Goal: Task Accomplishment & Management: Use online tool/utility

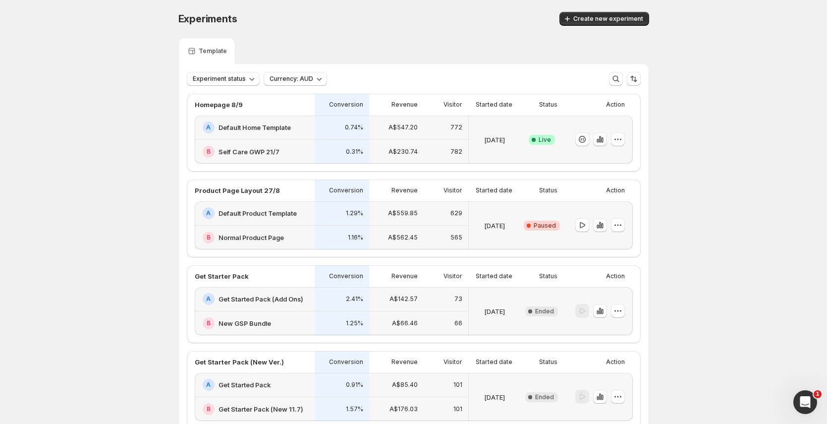
click at [607, 139] on button "button" at bounding box center [600, 139] width 14 height 14
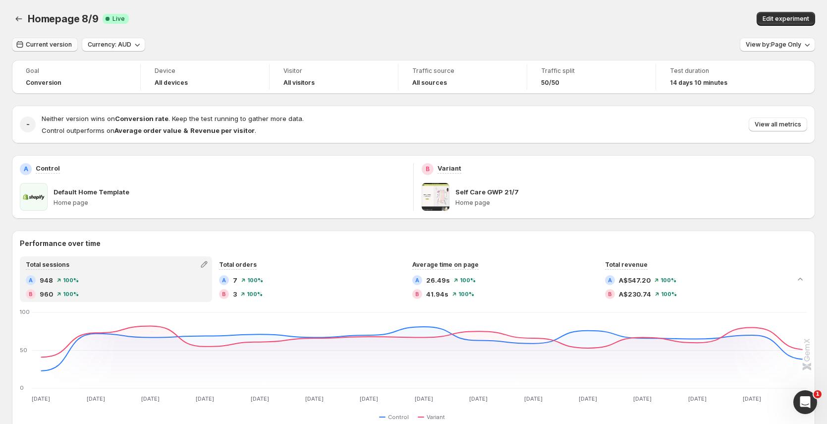
click at [50, 51] on button "Current version" at bounding box center [45, 45] width 66 height 14
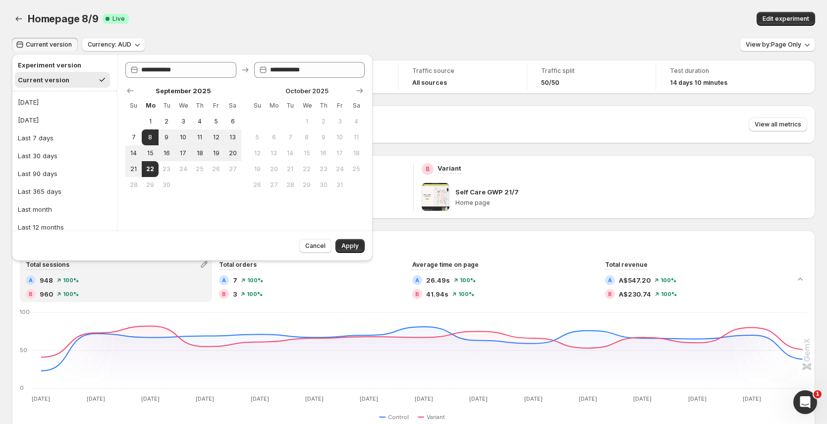
drag, startPoint x: 76, startPoint y: 106, endPoint x: 80, endPoint y: 110, distance: 6.3
click at [76, 106] on button "[DATE]" at bounding box center [64, 102] width 99 height 16
type input "**********"
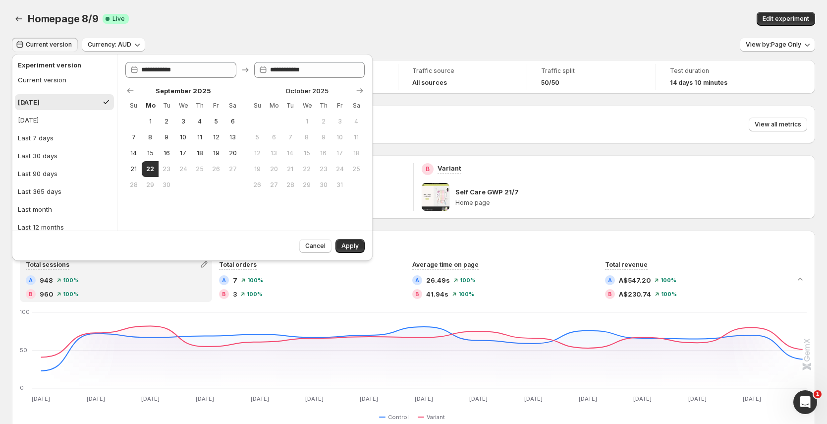
click at [353, 245] on span "Apply" at bounding box center [349, 246] width 17 height 8
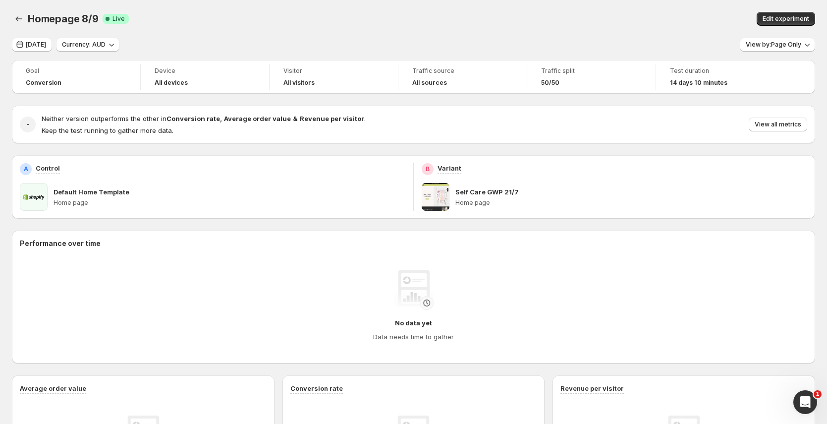
click at [785, 34] on div "Homepage 8/9. This page is ready Homepage 8/9 Success Complete Live Edit experi…" at bounding box center [413, 19] width 803 height 38
click at [781, 45] on span "View by: Page Only" at bounding box center [773, 45] width 55 height 8
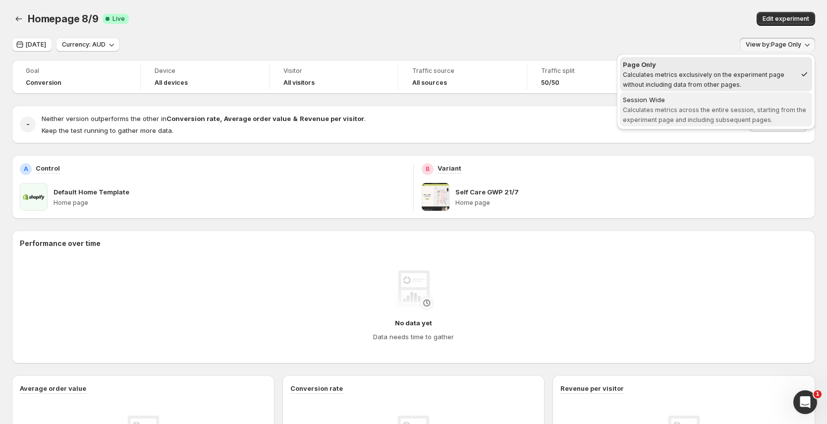
click at [740, 103] on div "Session Wide" at bounding box center [716, 100] width 186 height 10
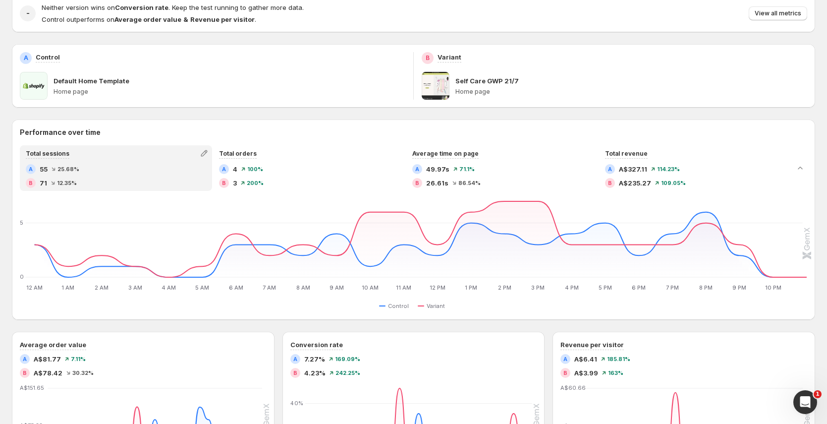
scroll to position [107, 0]
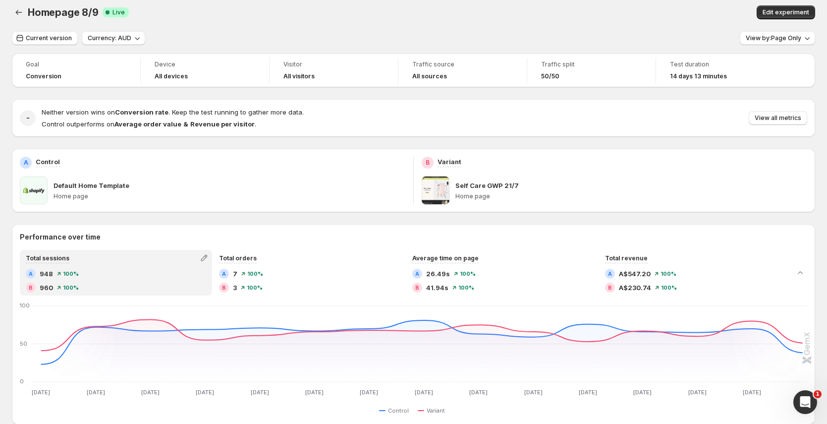
scroll to position [22, 0]
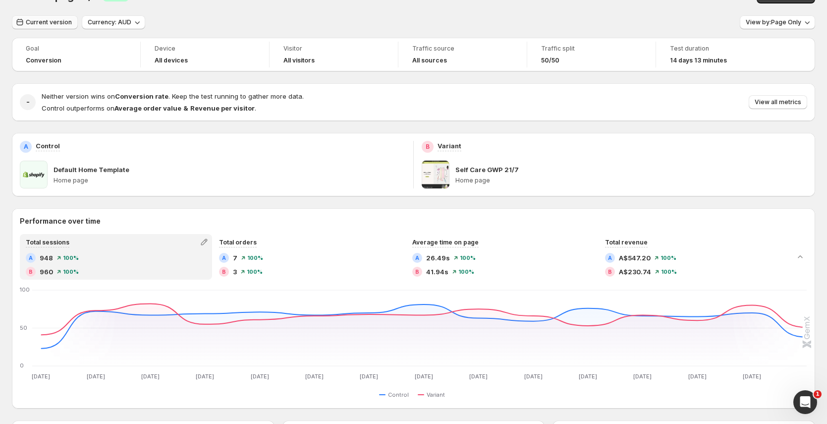
click at [69, 23] on button "Current version" at bounding box center [45, 22] width 66 height 14
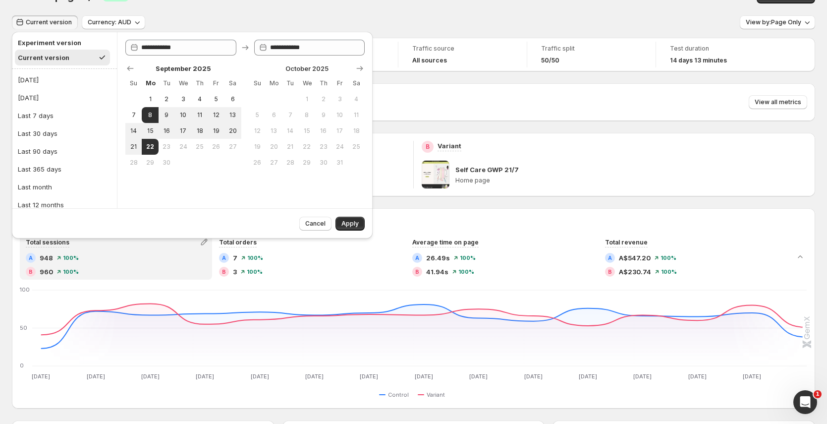
click at [516, 25] on div "Current version Currency: AUD View by: Page Only" at bounding box center [413, 22] width 803 height 14
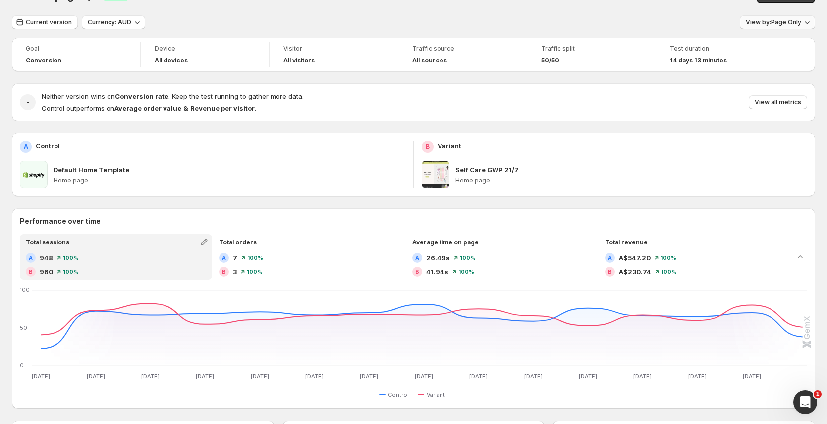
click at [766, 27] on button "View by: Page Only" at bounding box center [777, 22] width 75 height 14
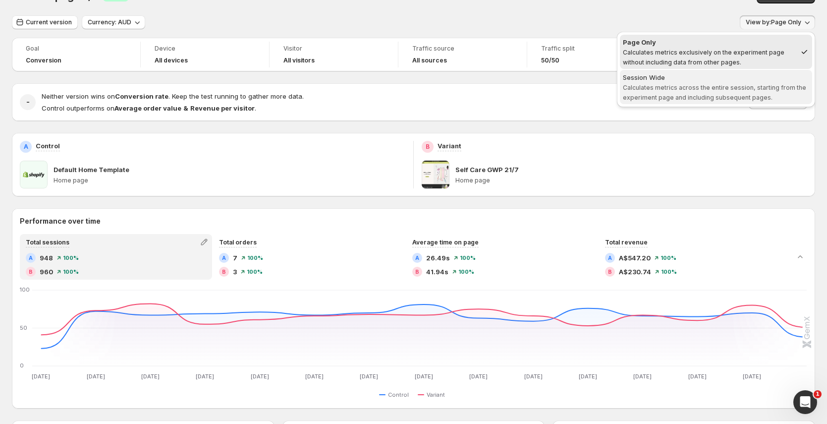
click at [723, 90] on span "Calculates metrics across the entire session, starting from the experiment page…" at bounding box center [714, 92] width 183 height 17
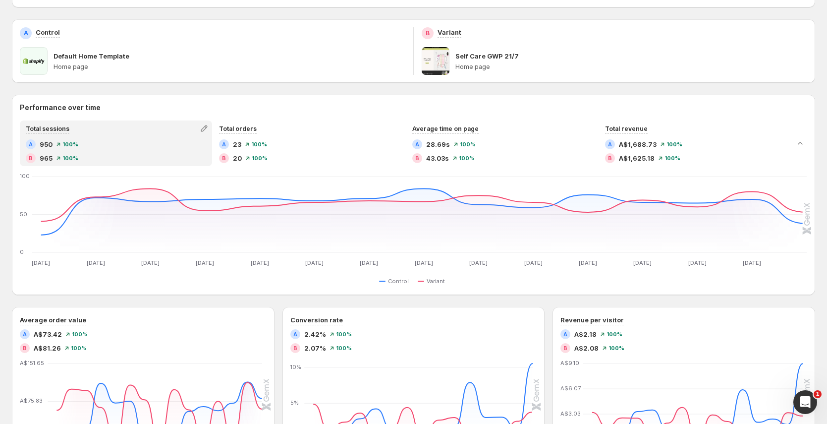
scroll to position [0, 0]
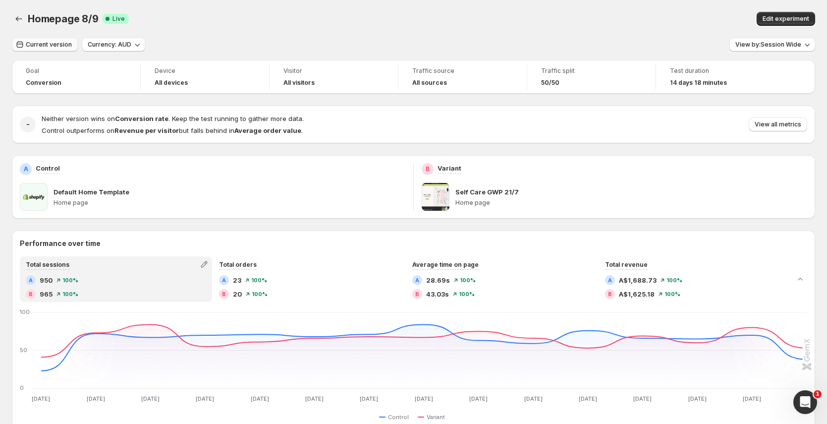
click at [41, 48] on span "Current version" at bounding box center [49, 45] width 46 height 8
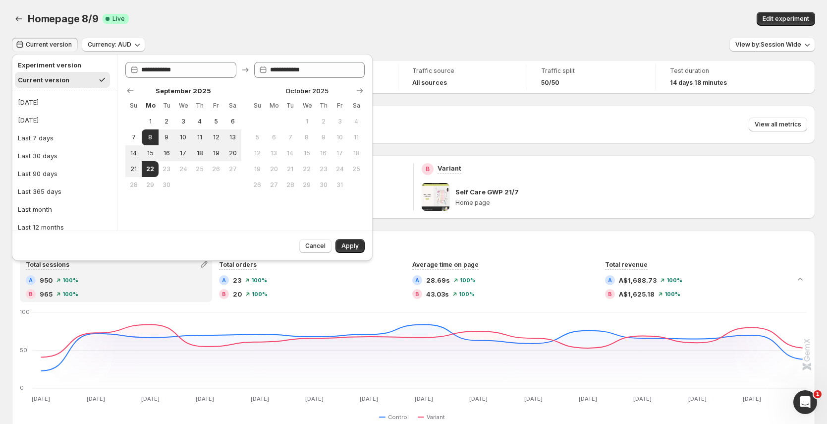
click at [288, 35] on div "Homepage 8/9. This page is ready Homepage 8/9 Success Complete Live Edit experi…" at bounding box center [413, 19] width 803 height 38
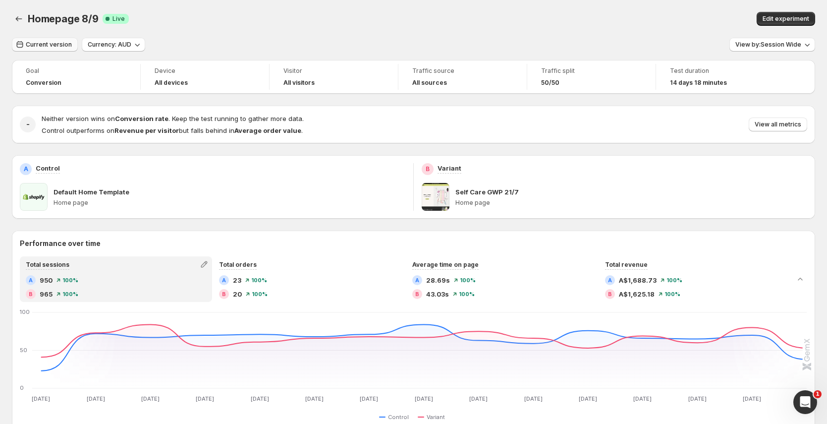
click at [55, 39] on button "Current version" at bounding box center [45, 45] width 66 height 14
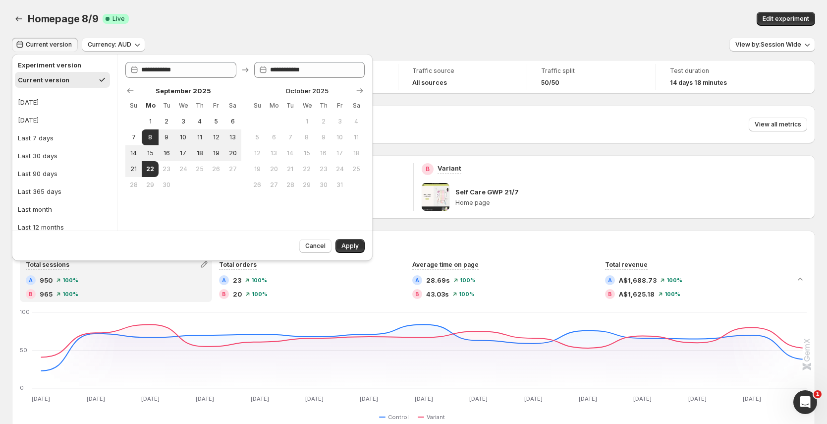
click at [259, 29] on div "Homepage 8/9. This page is ready Homepage 8/9 Success Complete Live Edit experi…" at bounding box center [413, 19] width 803 height 38
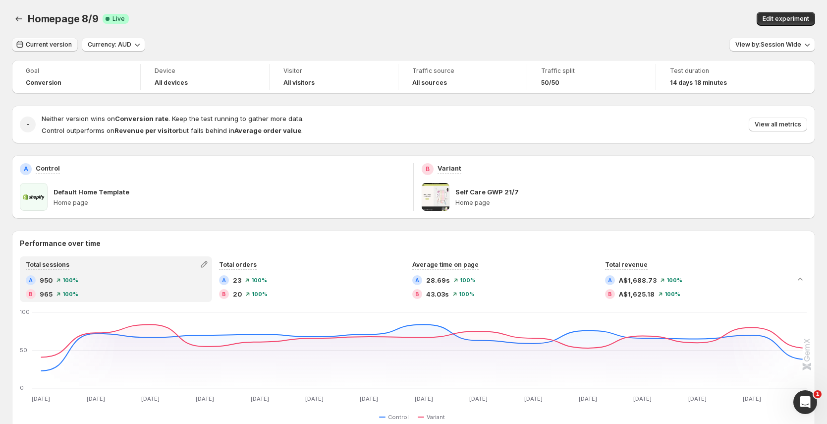
drag, startPoint x: 57, startPoint y: 54, endPoint x: 59, endPoint y: 46, distance: 7.7
click at [57, 53] on div "Current version Currency: AUD View by: Session Wide Goal Conversion Device All …" at bounding box center [413, 431] width 803 height 786
click at [59, 45] on span "Current version" at bounding box center [49, 45] width 46 height 8
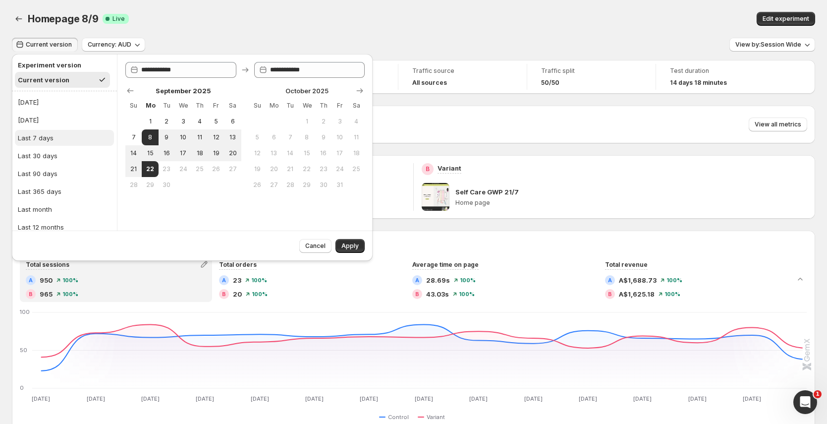
click at [48, 132] on button "Last 7 days" at bounding box center [64, 138] width 99 height 16
type input "**********"
click at [192, 36] on div "Homepage 8/9. This page is ready Homepage 8/9 Success Complete Live Edit experi…" at bounding box center [413, 19] width 803 height 38
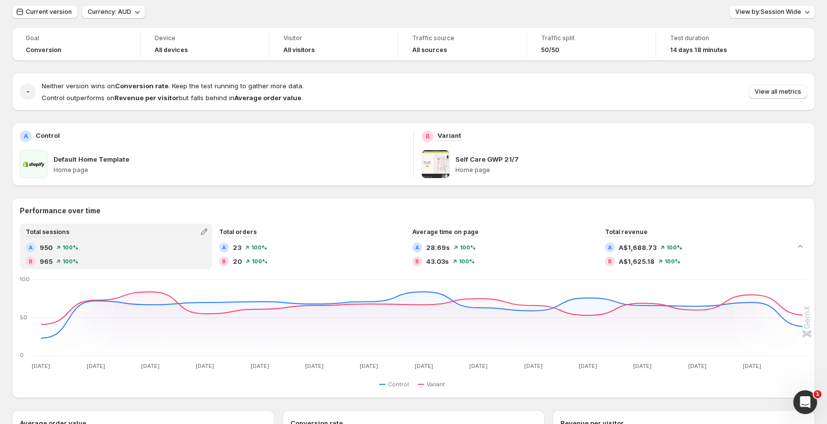
scroll to position [9, 0]
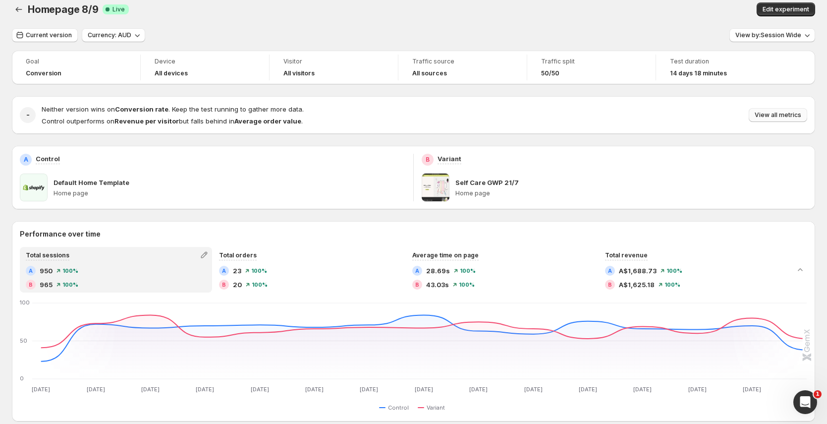
click at [787, 117] on span "View all metrics" at bounding box center [778, 115] width 47 height 8
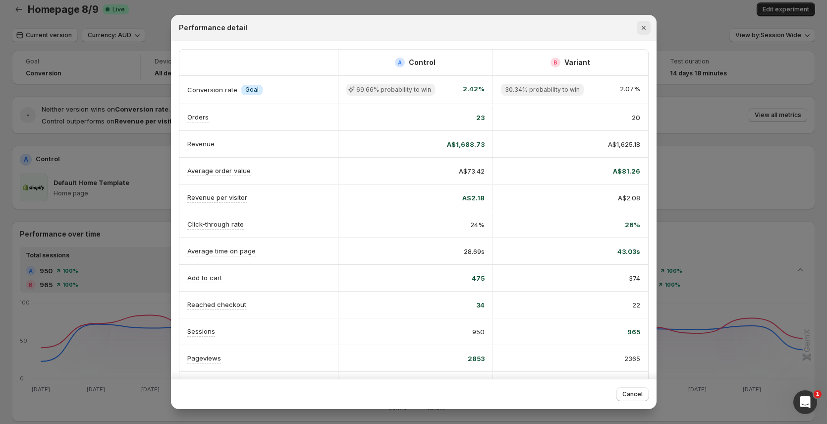
click at [641, 32] on icon "Close" at bounding box center [644, 28] width 10 height 10
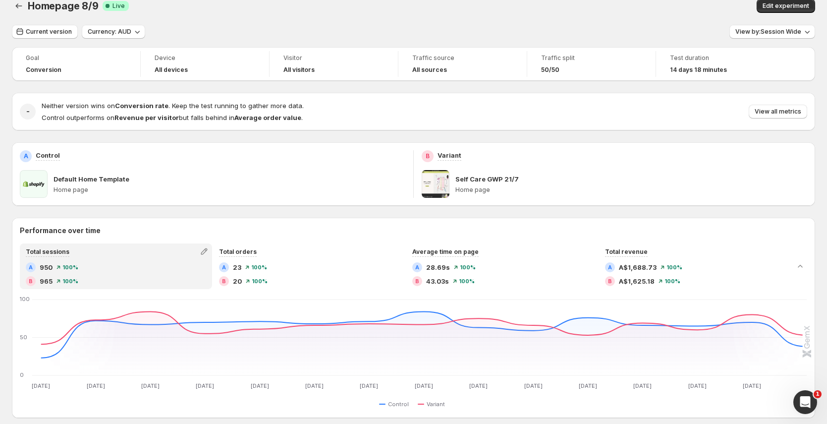
scroll to position [0, 0]
